Goal: Information Seeking & Learning: Learn about a topic

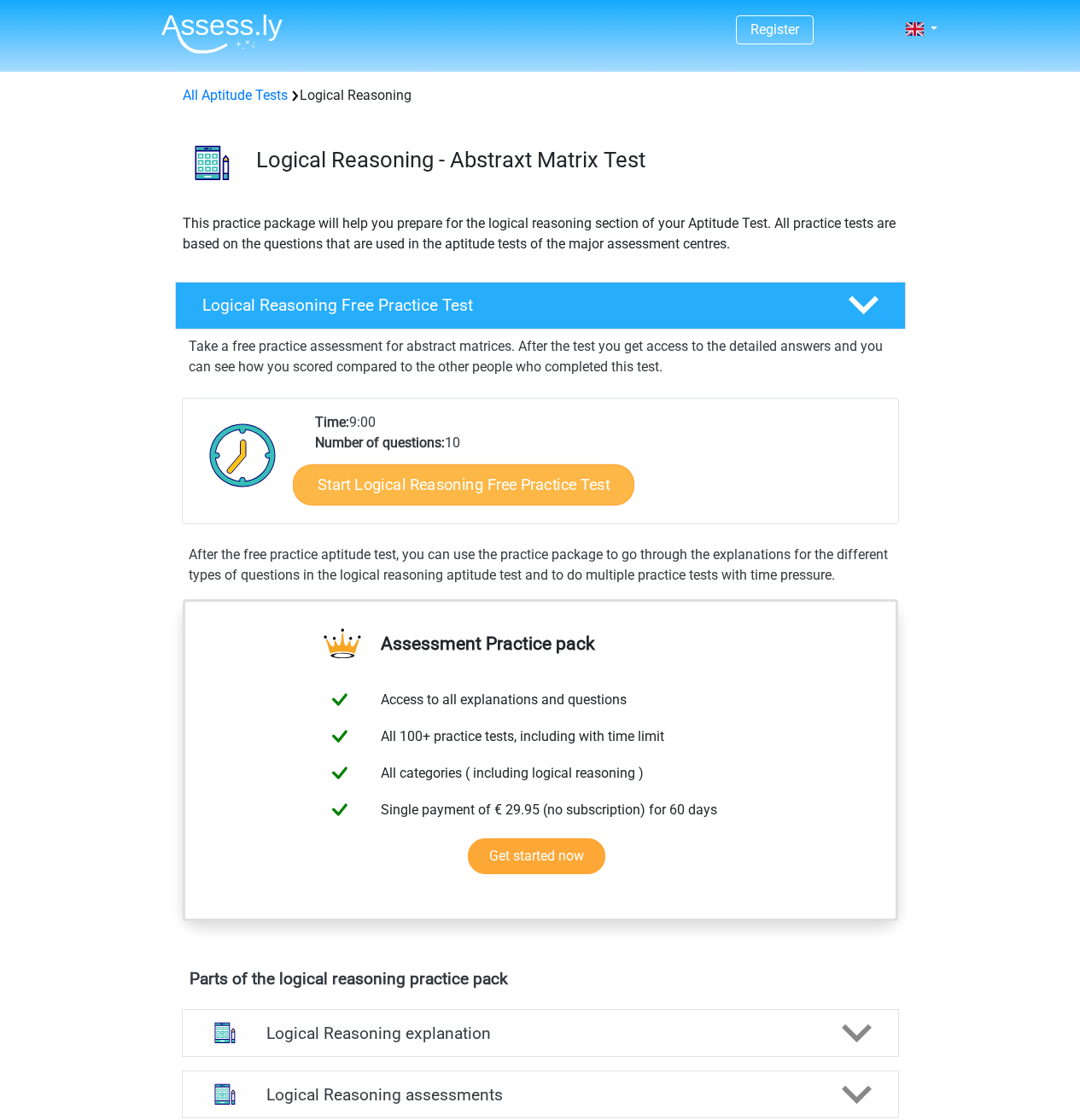
click at [490, 492] on link "Start Logical Reasoning Free Practice Test" at bounding box center [463, 484] width 342 height 41
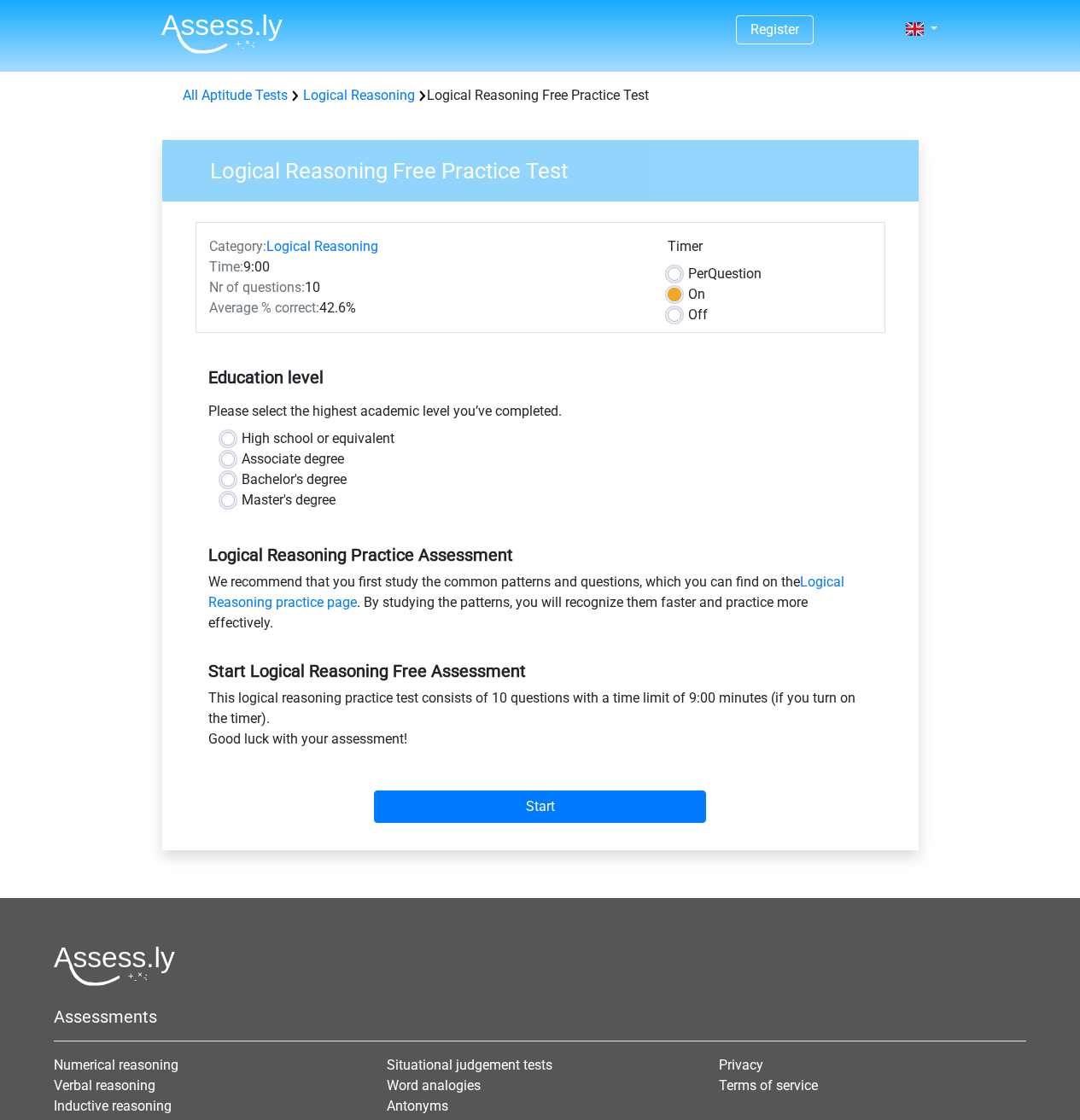
click at [277, 473] on label "Bachelor's degree" at bounding box center [295, 479] width 105 height 21
click at [235, 473] on input "Bachelor's degree" at bounding box center [228, 477] width 13 height 17
radio input "true"
click at [542, 783] on div "Start" at bounding box center [540, 792] width 690 height 60
click at [545, 804] on input "Start" at bounding box center [540, 807] width 332 height 32
